Goal: Check status: Check status

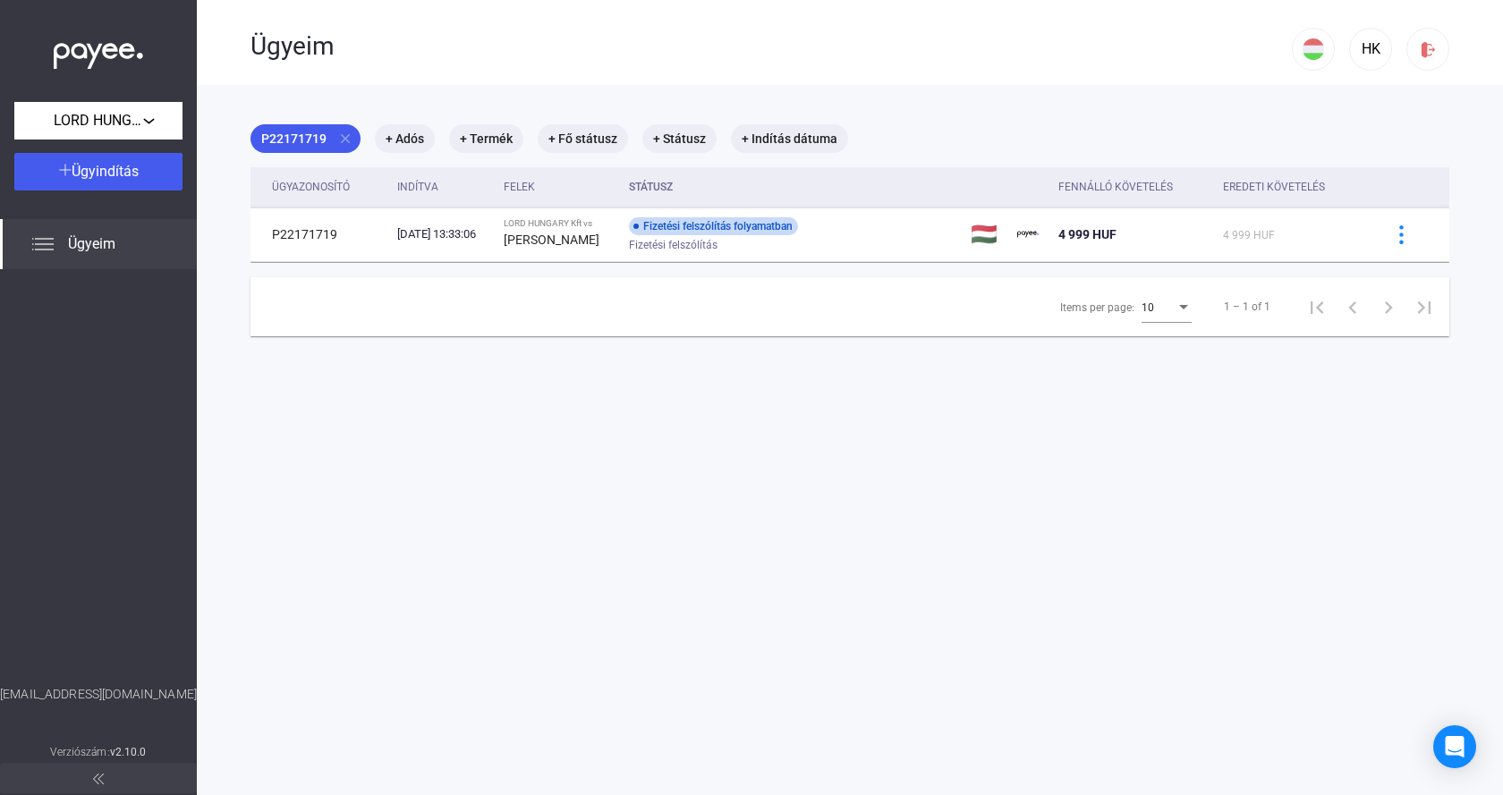
click at [96, 249] on span "Ügyeim" at bounding box center [91, 244] width 47 height 21
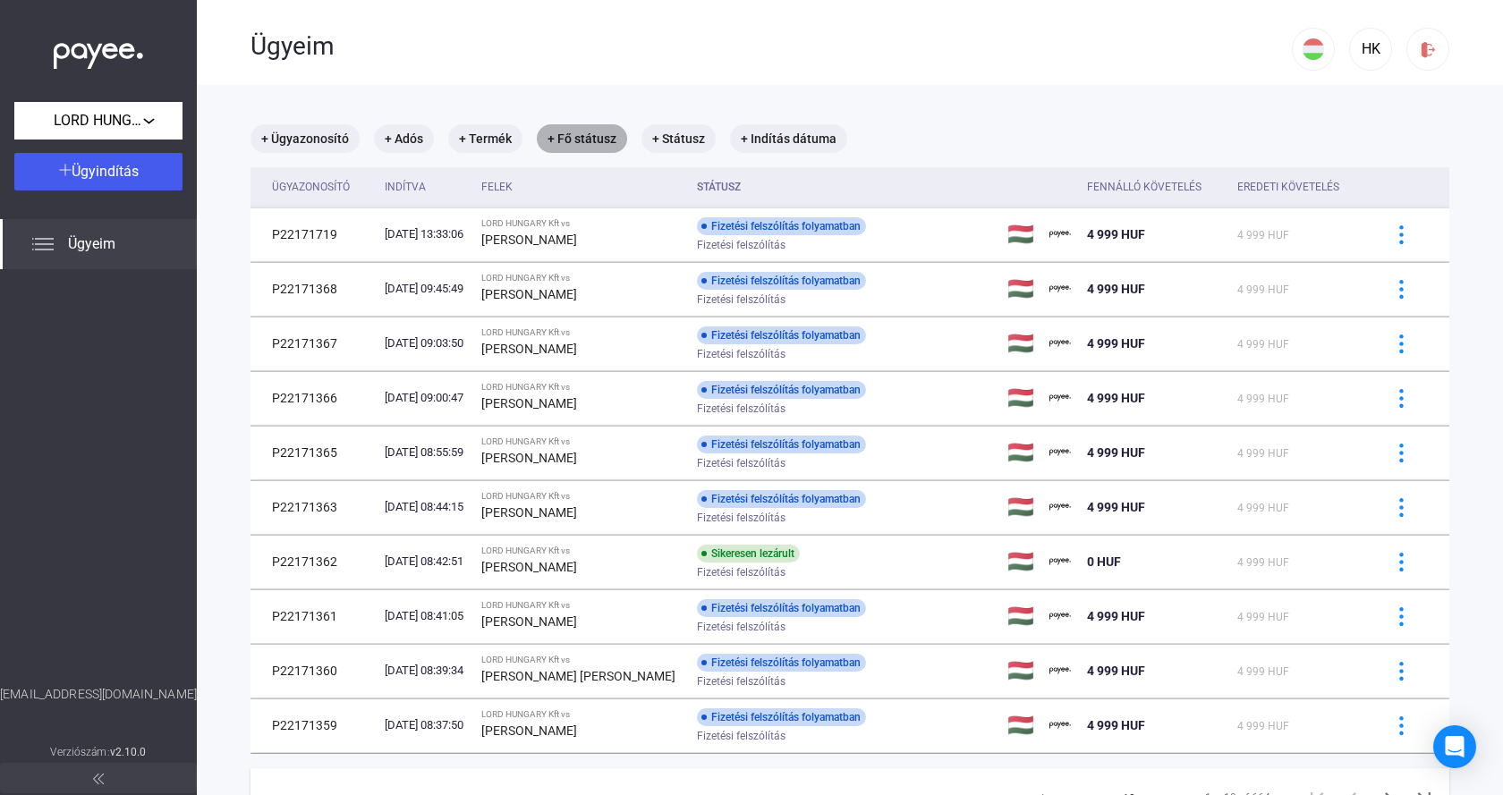
click at [582, 141] on mat-chip "+ Fő státusz" at bounding box center [582, 138] width 90 height 29
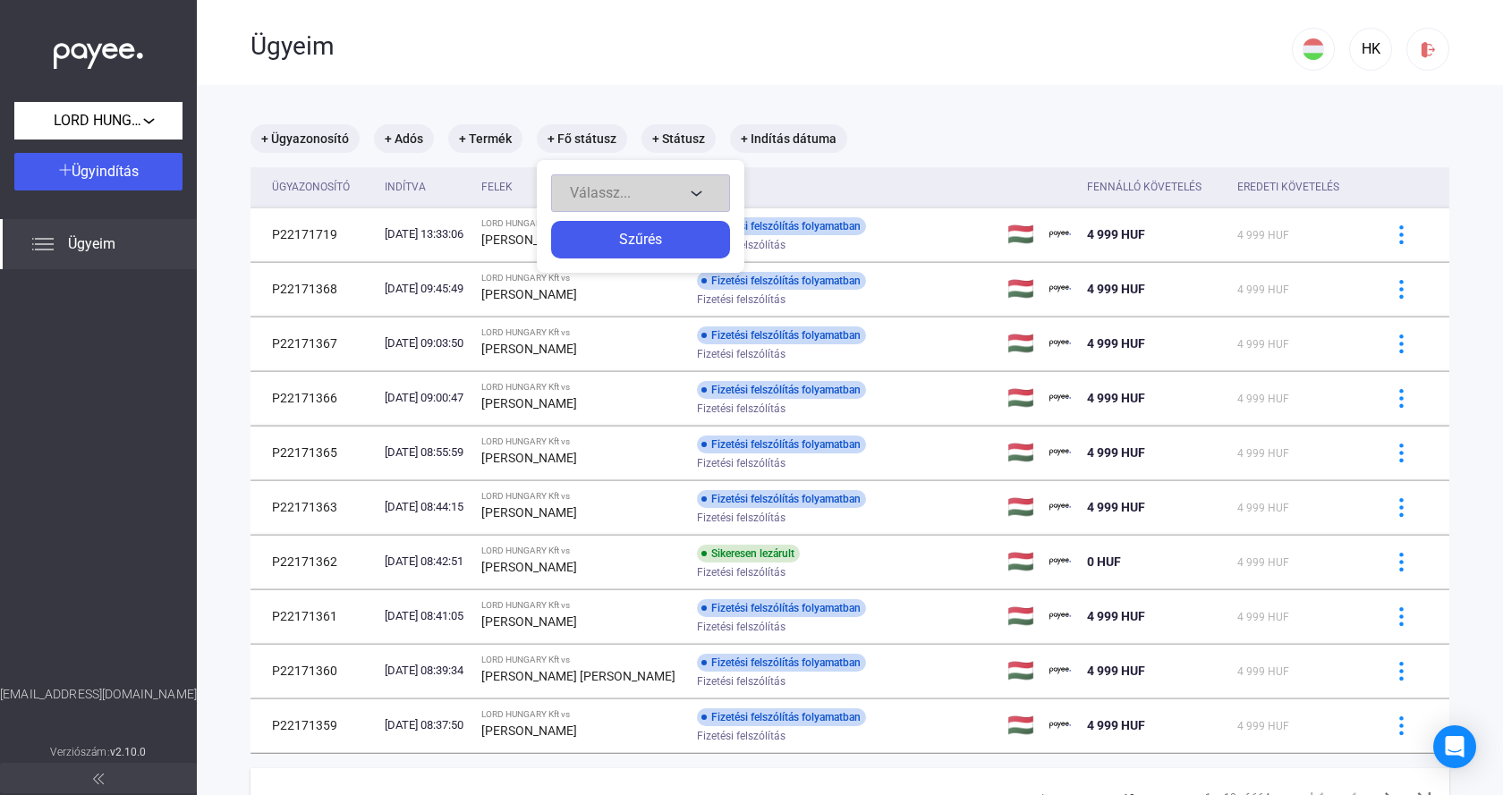
click at [658, 201] on div "Válassz..." at bounding box center [627, 193] width 115 height 21
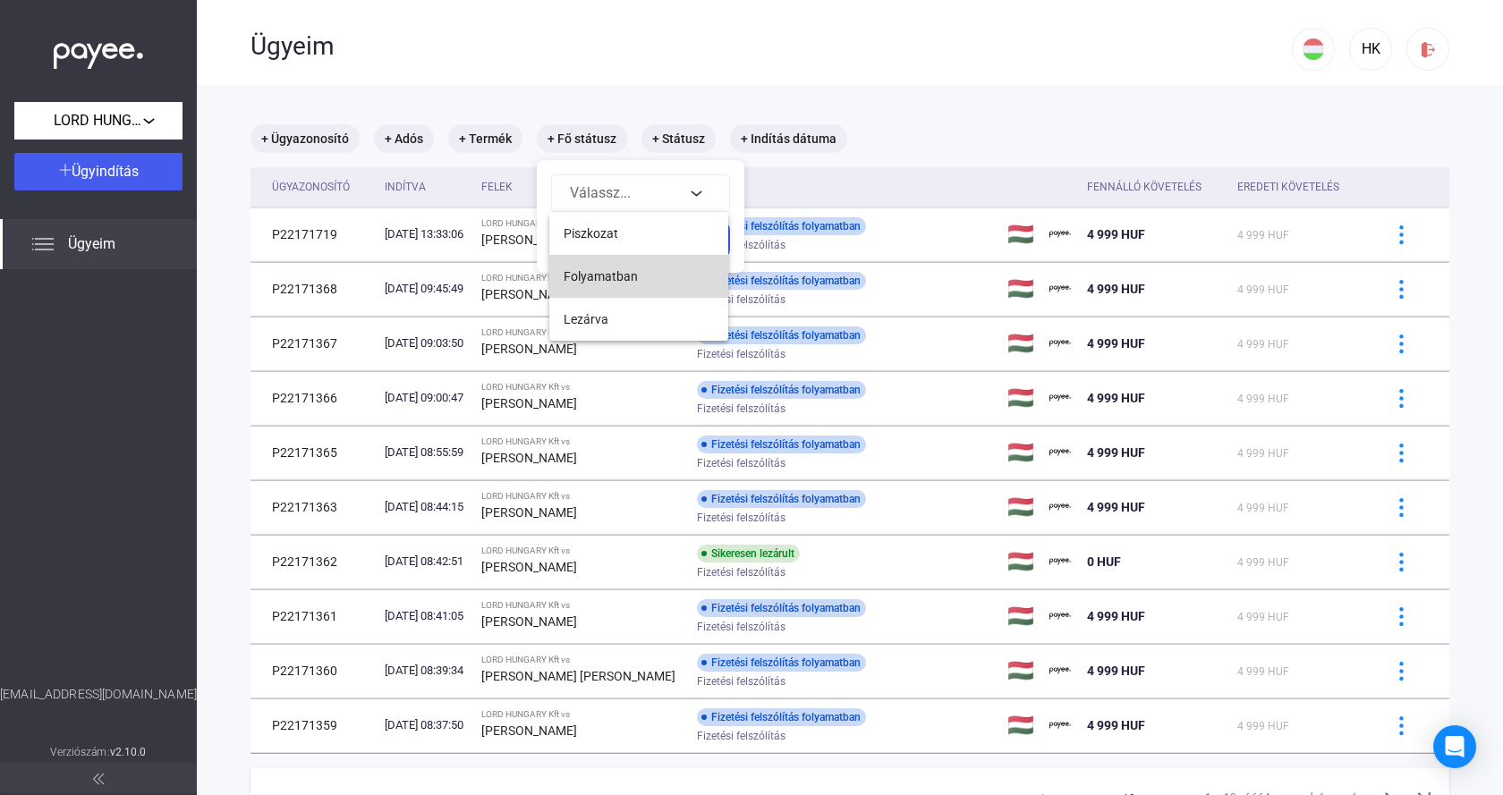
click at [637, 276] on button "Folyamatban" at bounding box center [638, 276] width 179 height 43
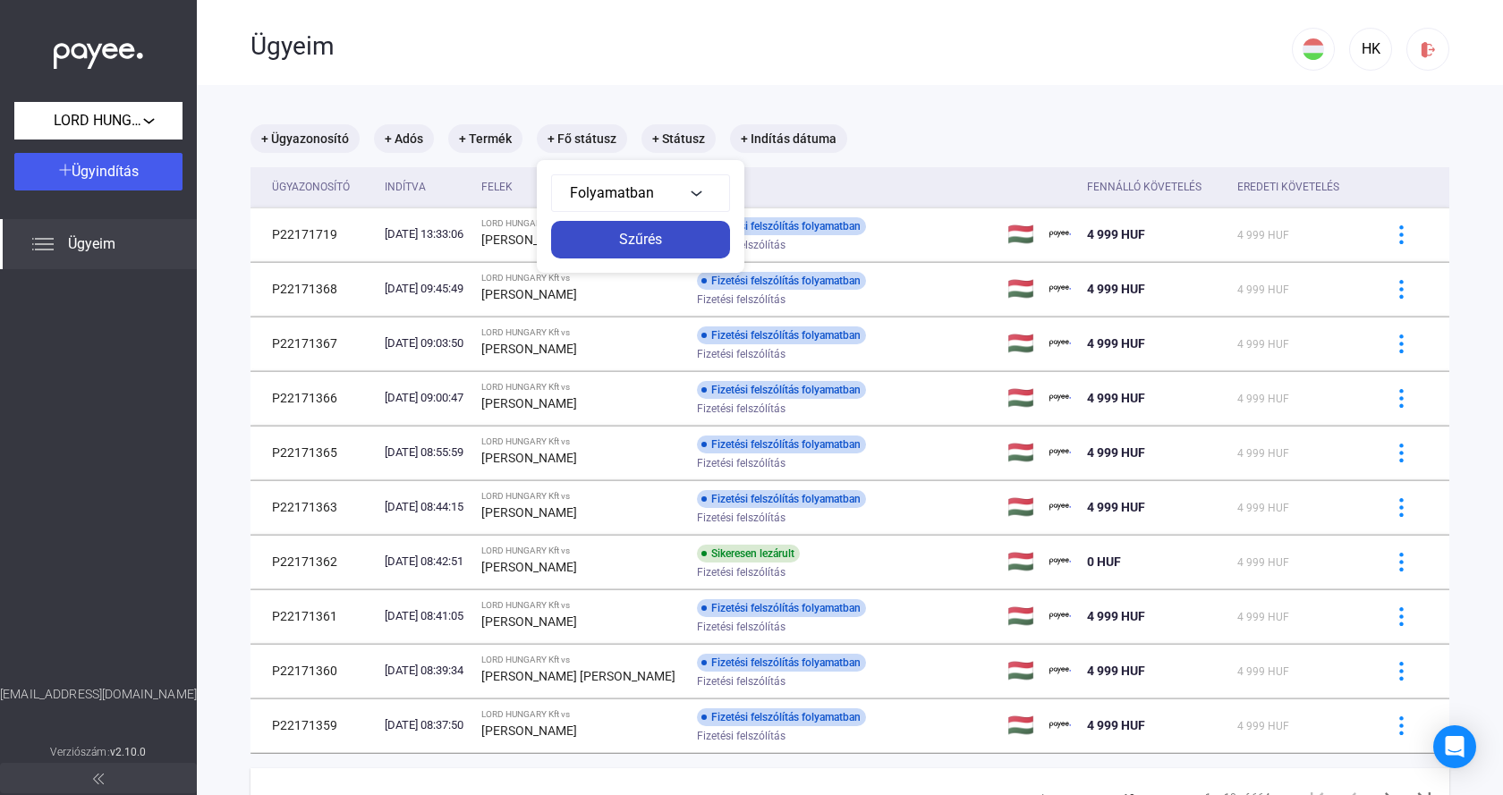
click at [682, 239] on div "Szűrés" at bounding box center [641, 239] width 168 height 21
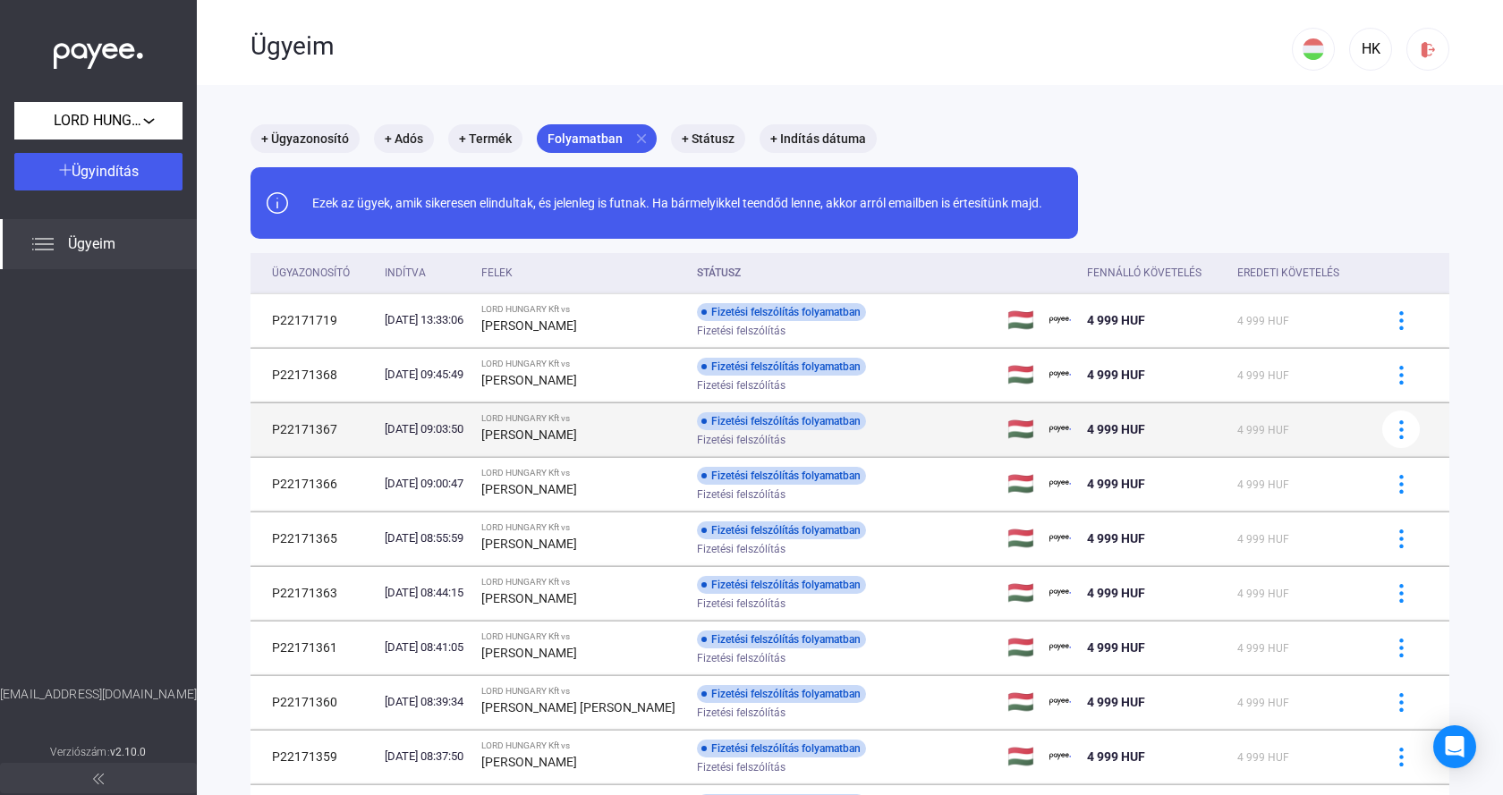
scroll to position [172, 0]
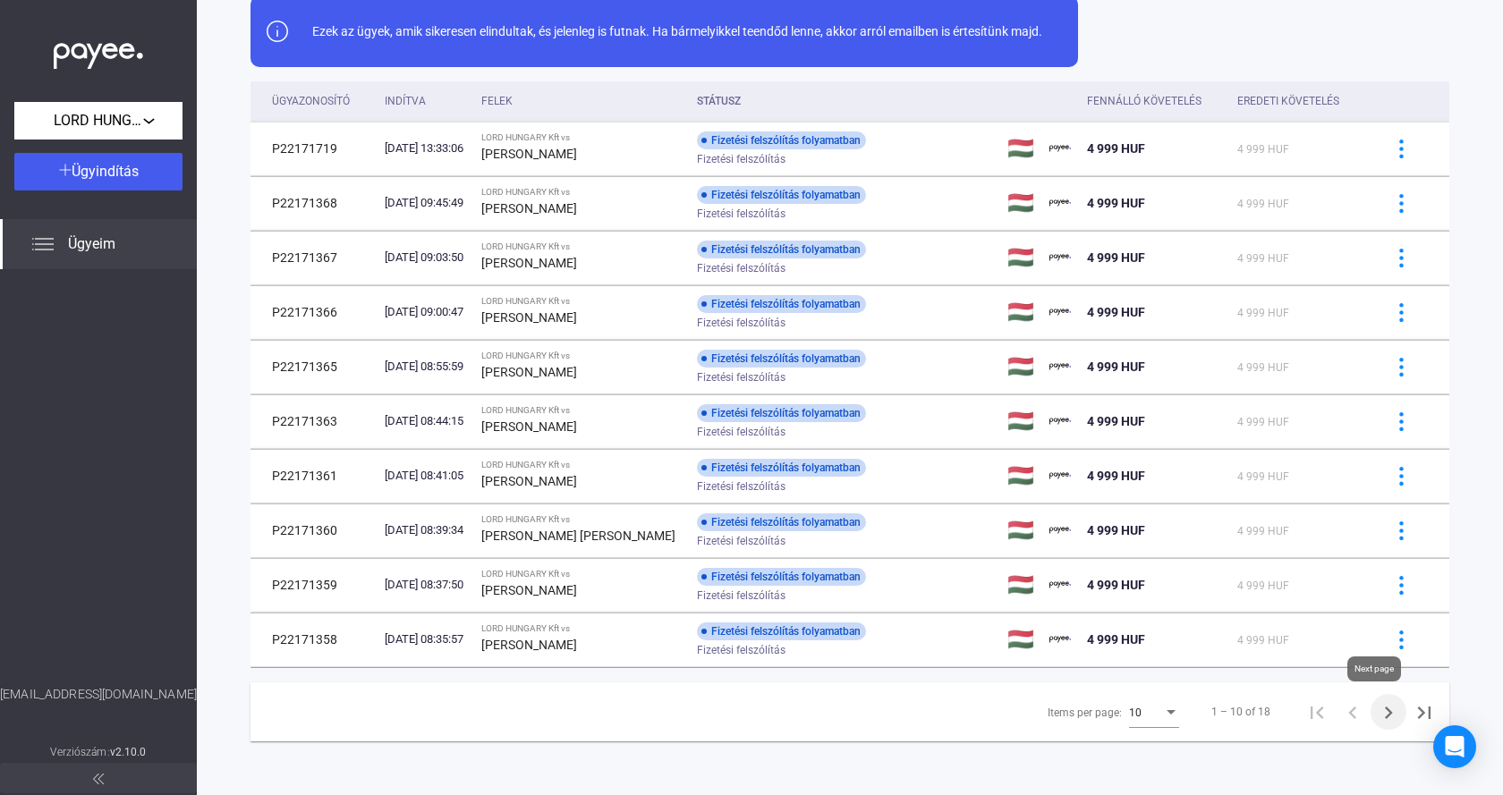
click at [1376, 714] on icon "Next page" at bounding box center [1388, 713] width 25 height 25
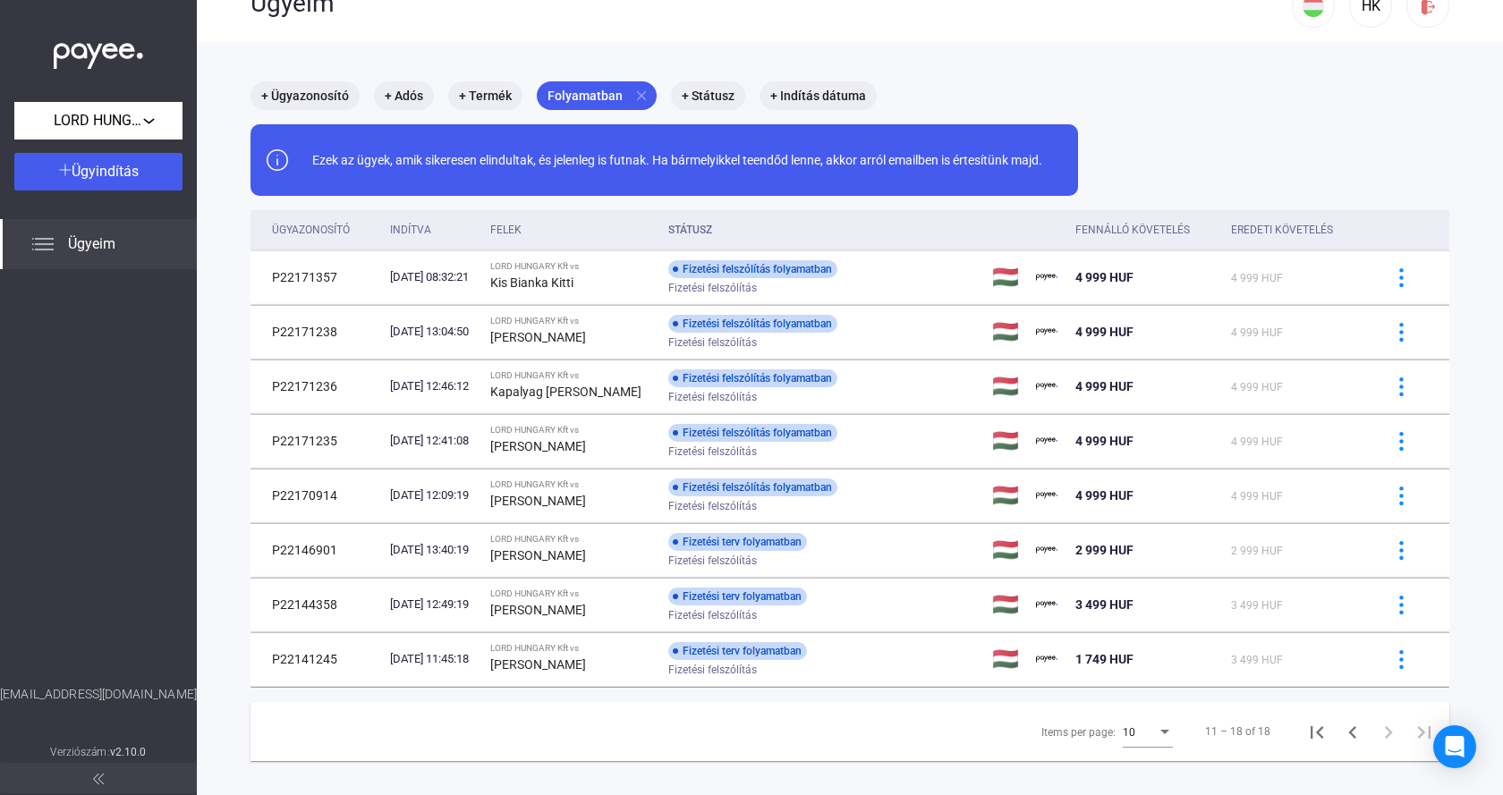
scroll to position [85, 0]
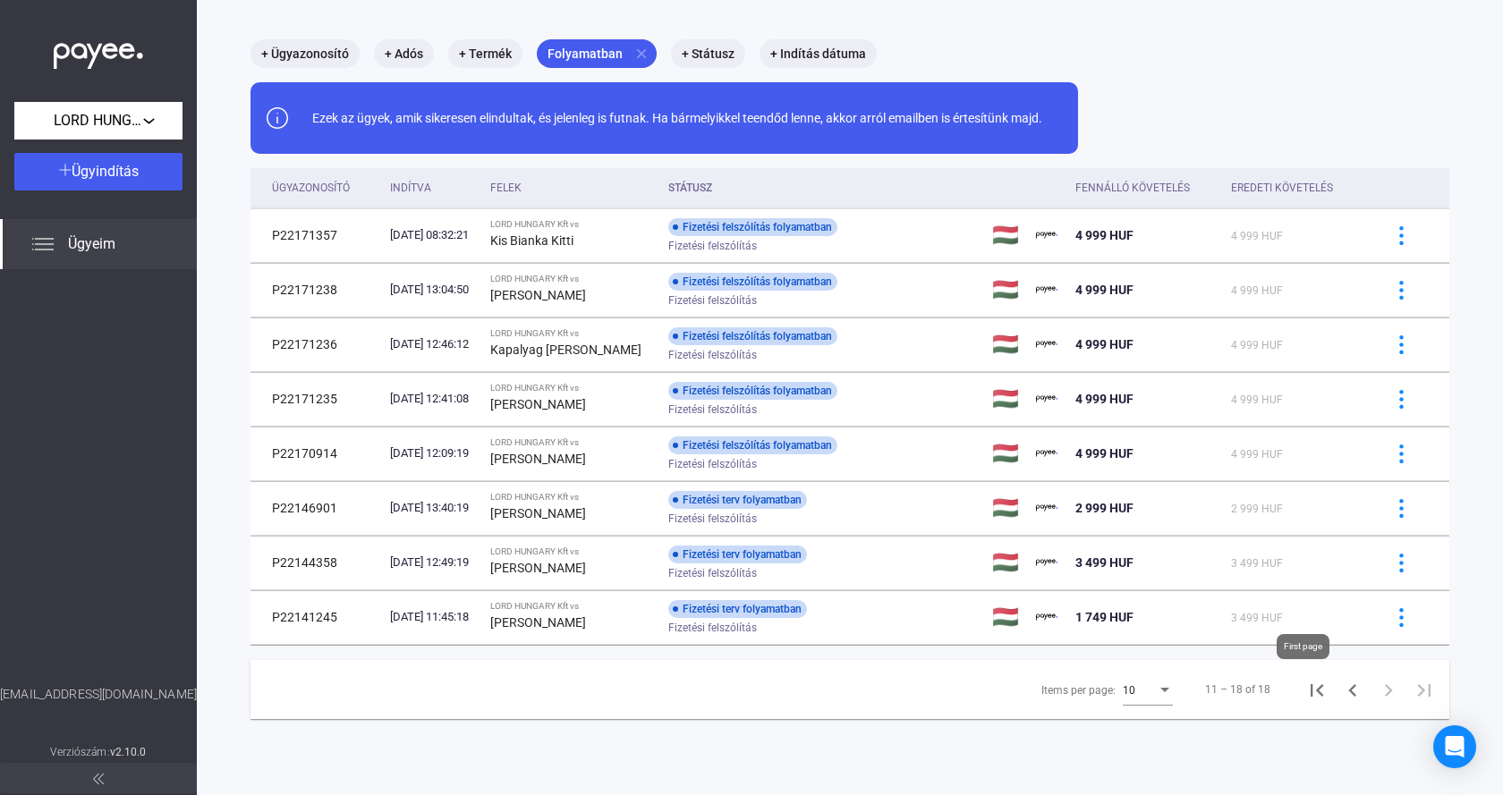
click at [1304, 693] on icon "First page" at bounding box center [1316, 690] width 25 height 25
